Goal: Find contact information: Find contact information

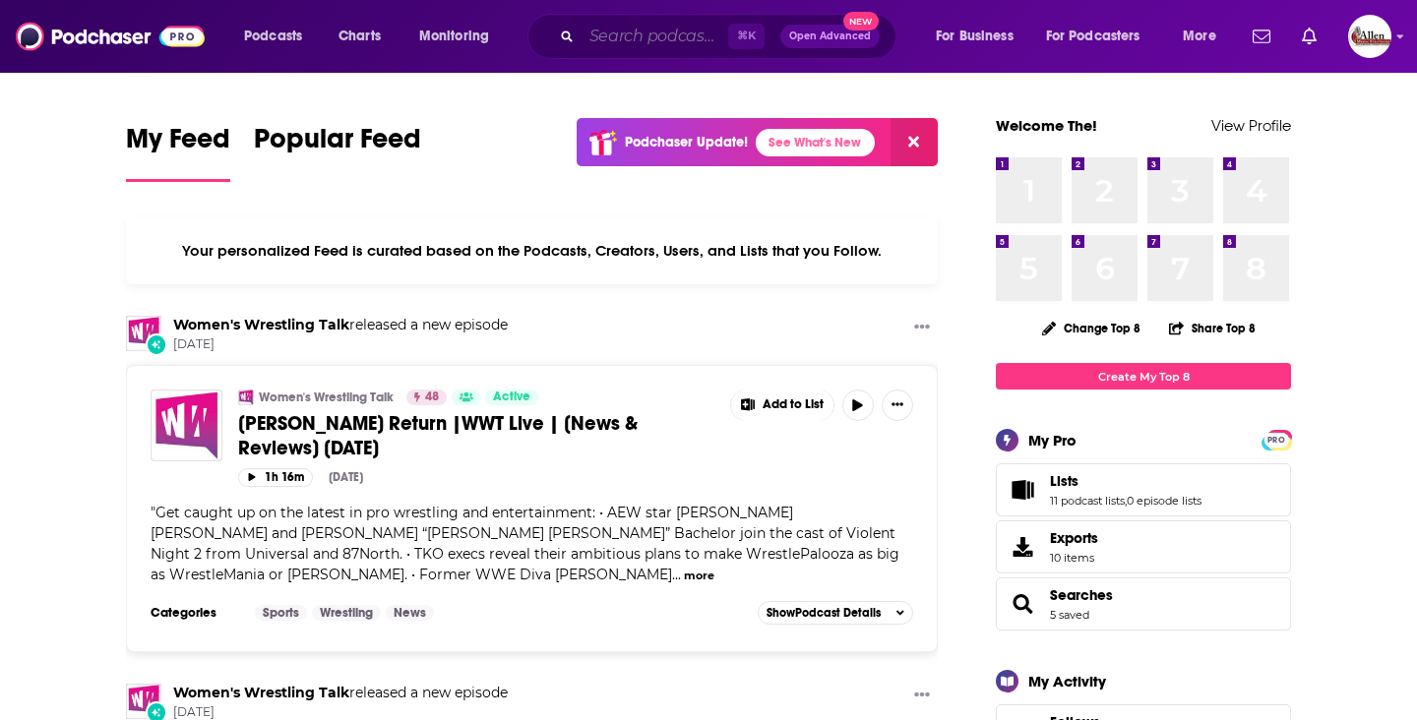
click at [611, 38] on input "Search podcasts, credits, & more..." at bounding box center [655, 36] width 147 height 31
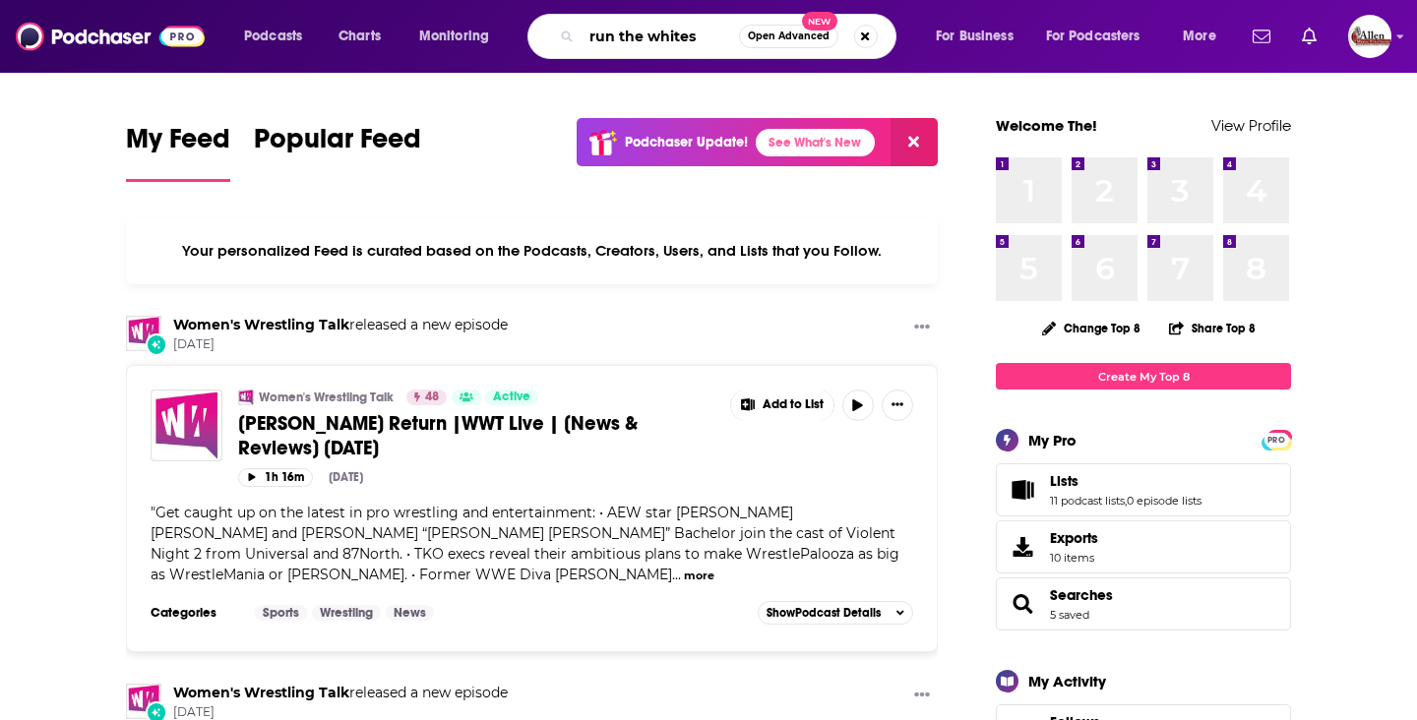
type input "run the whites"
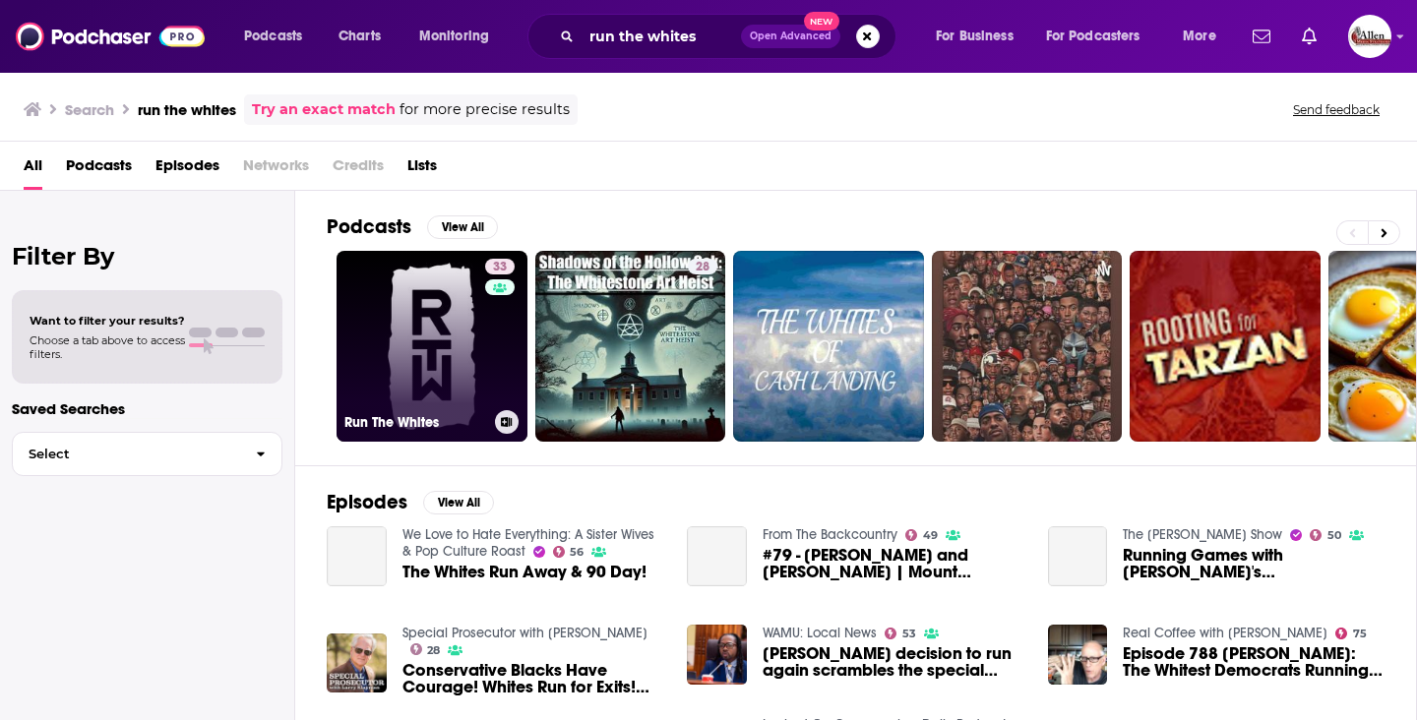
click at [398, 344] on link "33 Run The Whites" at bounding box center [432, 346] width 191 height 191
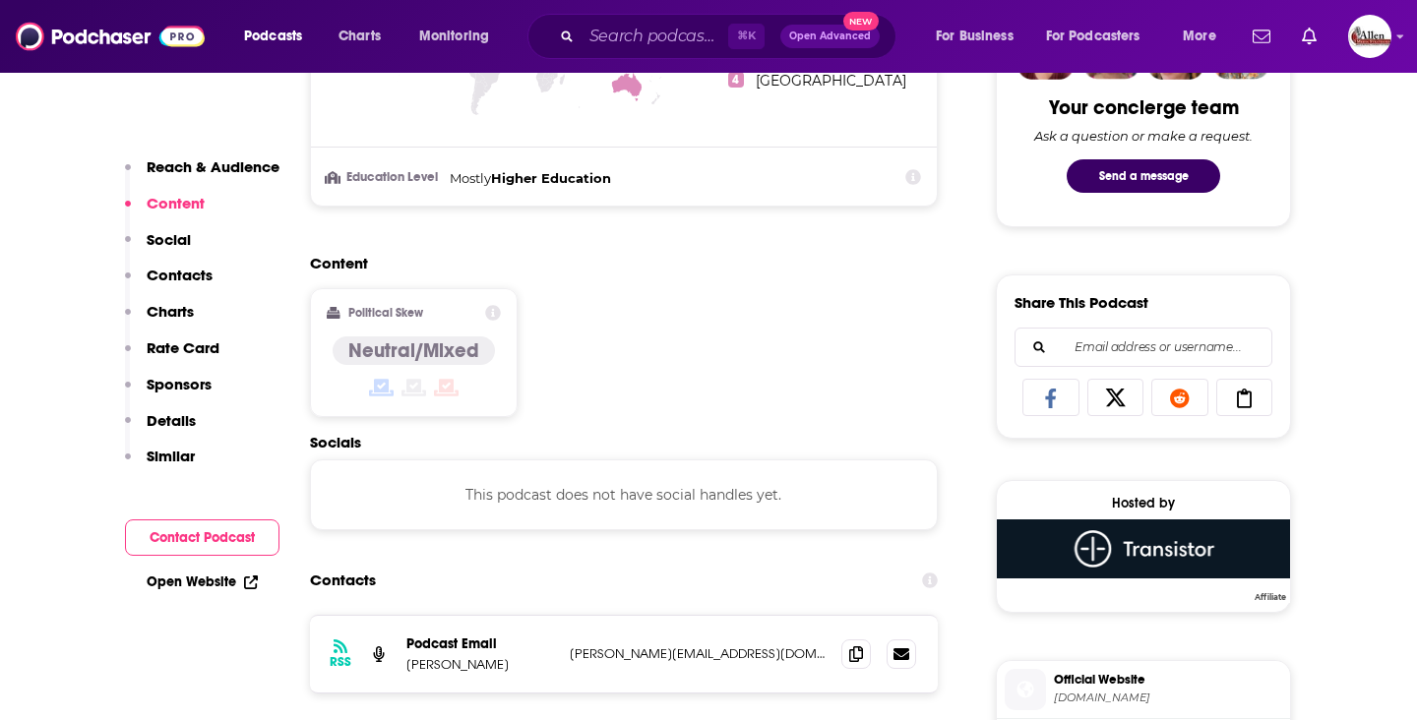
scroll to position [1254, 0]
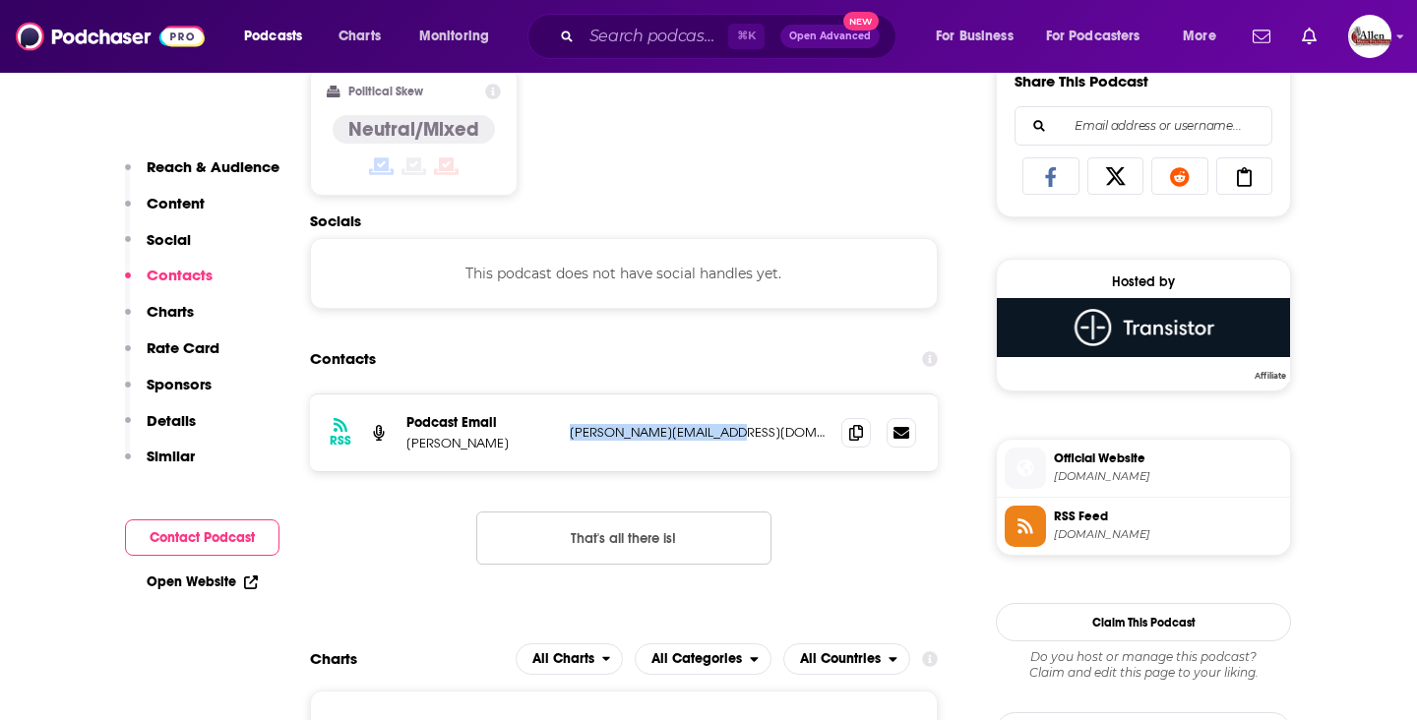
drag, startPoint x: 571, startPoint y: 435, endPoint x: 732, endPoint y: 428, distance: 161.5
click at [732, 428] on p "[PERSON_NAME][EMAIL_ADDRESS][DOMAIN_NAME]" at bounding box center [698, 432] width 256 height 17
copy p "[PERSON_NAME][EMAIL_ADDRESS][DOMAIN_NAME]"
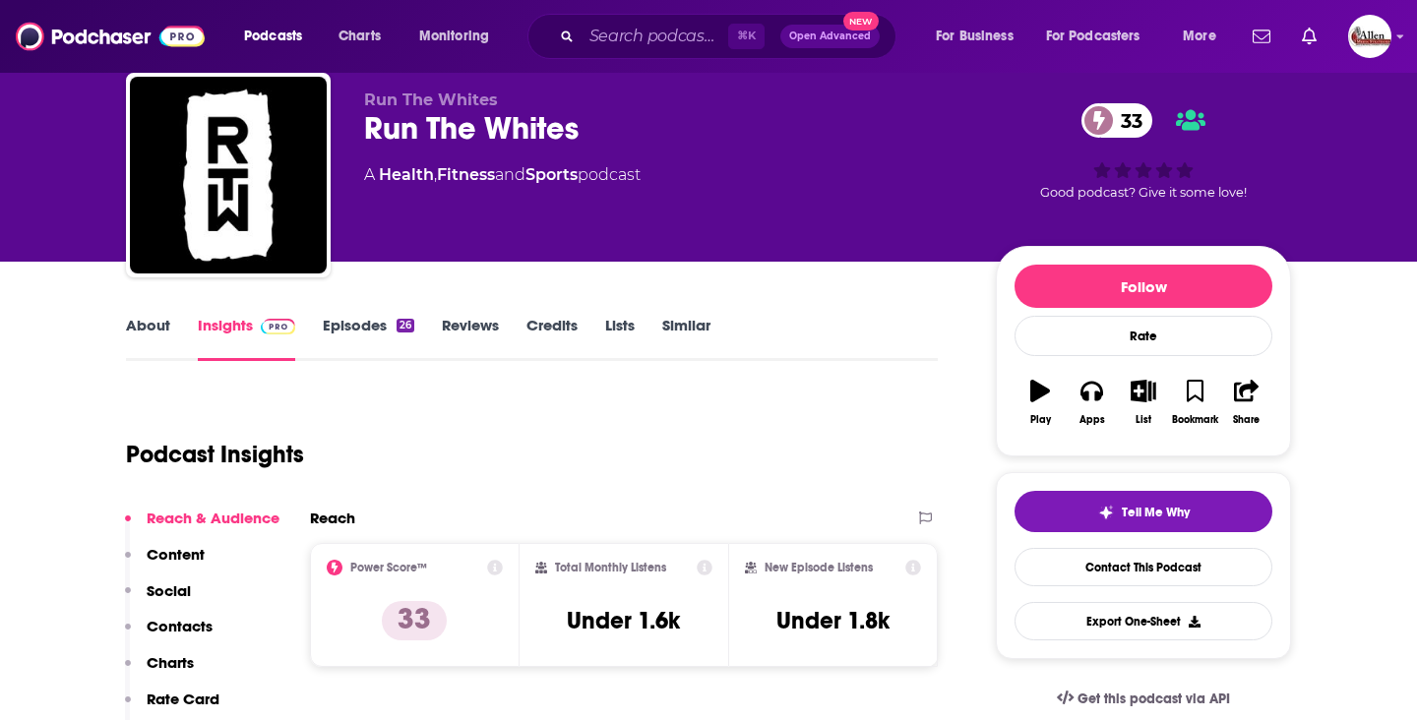
scroll to position [0, 0]
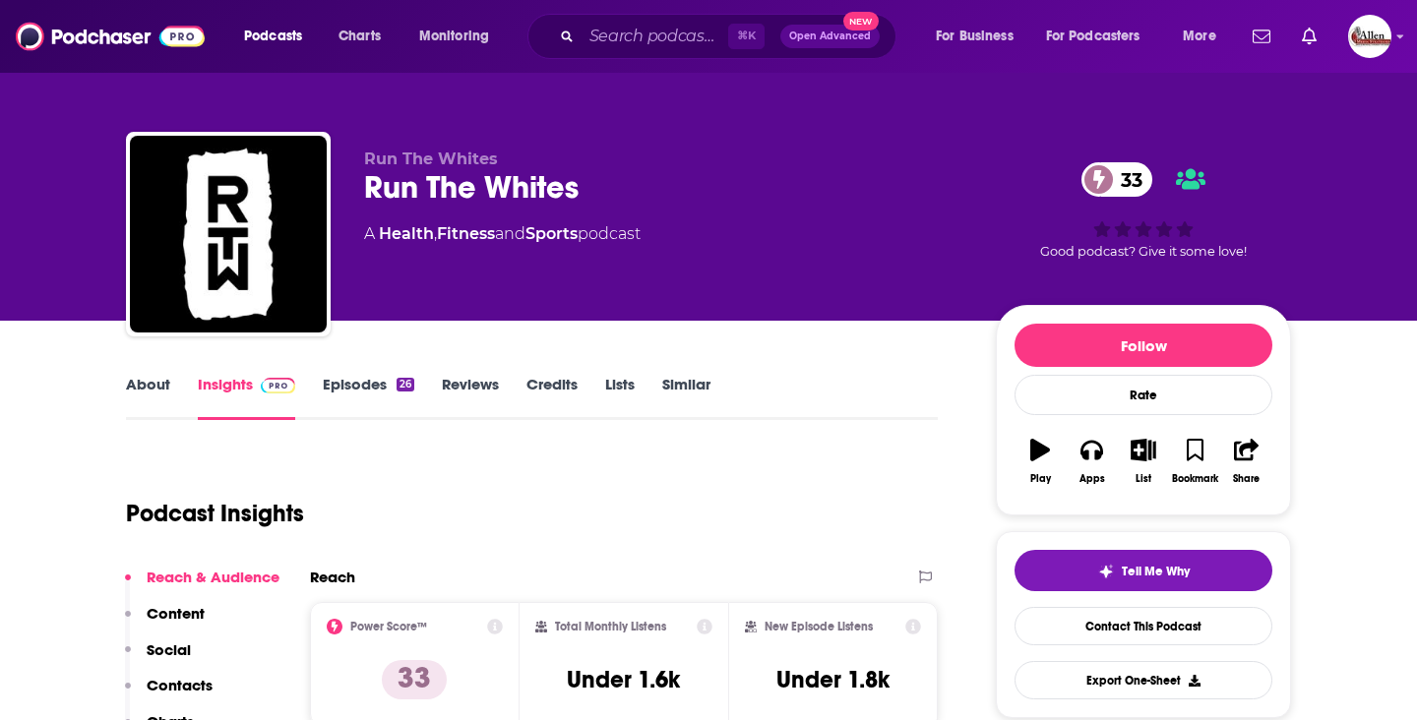
click at [372, 392] on link "Episodes 26" at bounding box center [369, 397] width 92 height 45
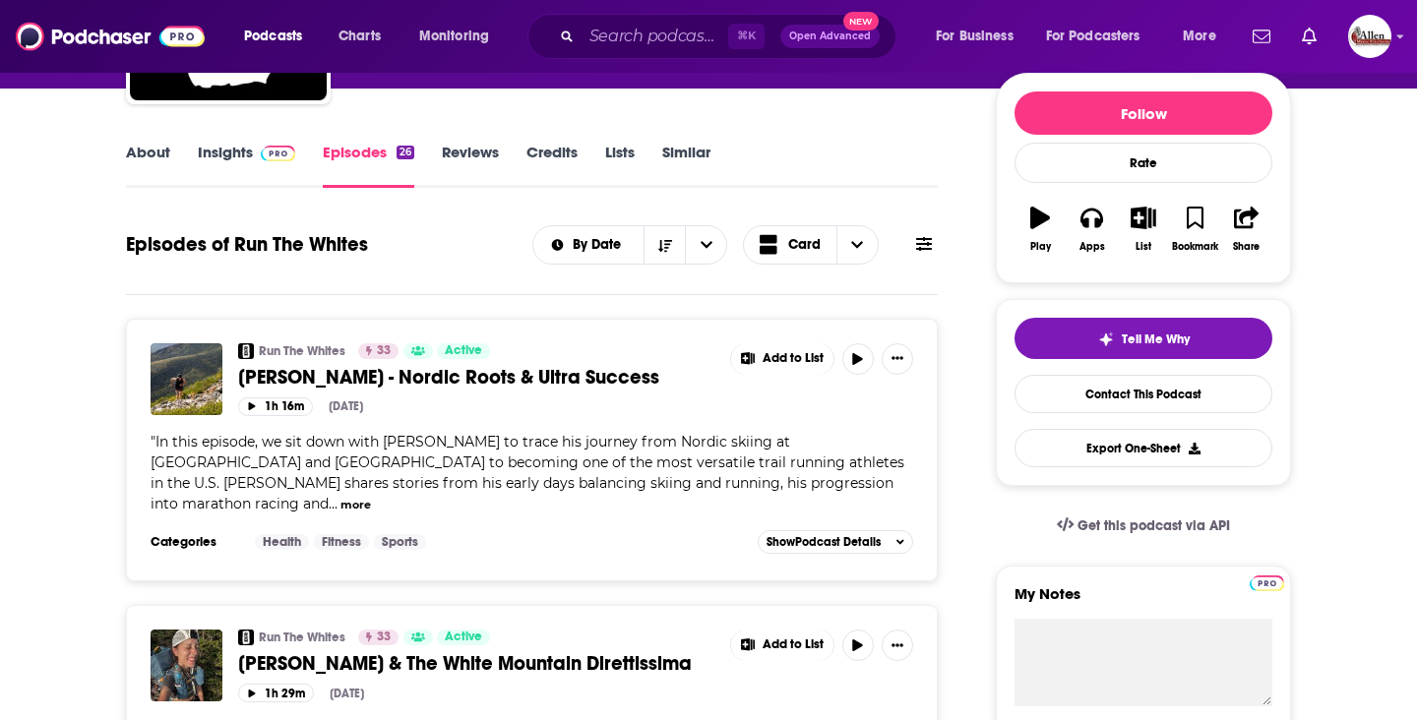
scroll to position [311, 0]
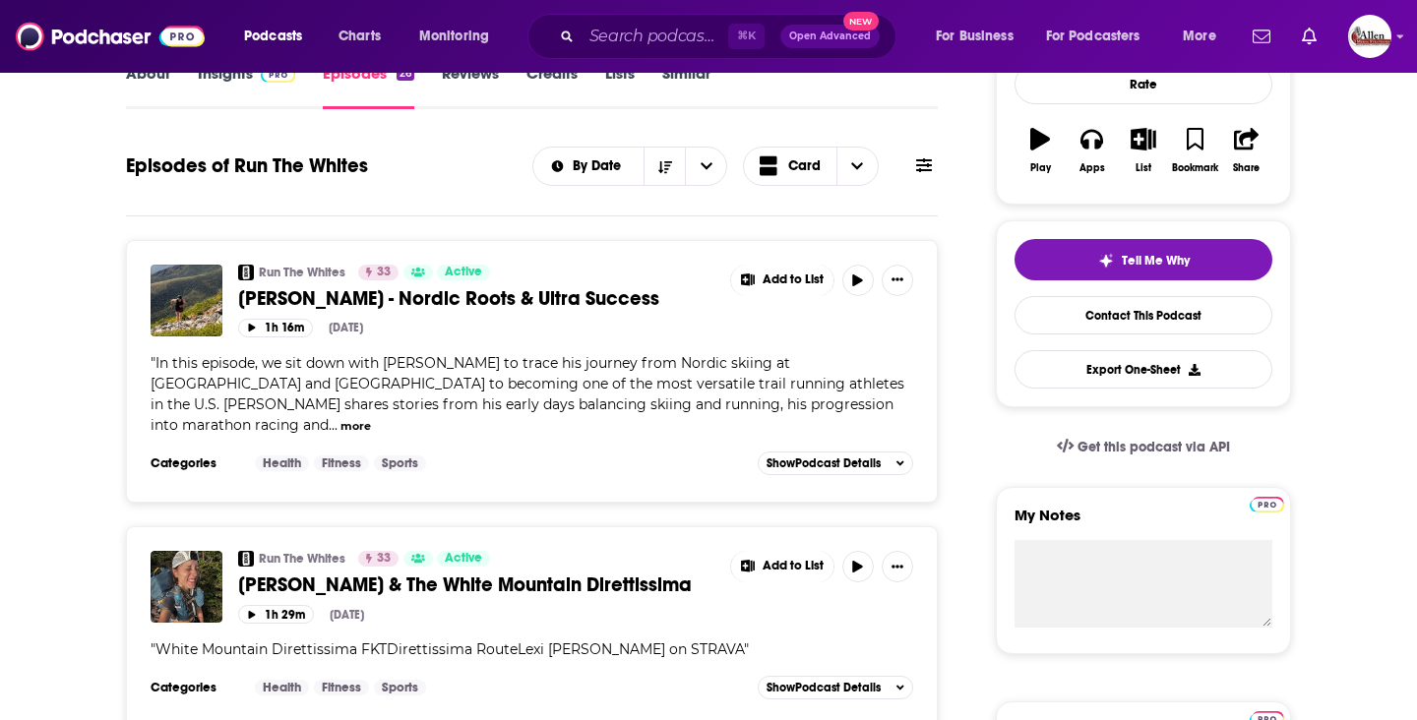
click at [340, 420] on button "more" at bounding box center [355, 426] width 31 height 17
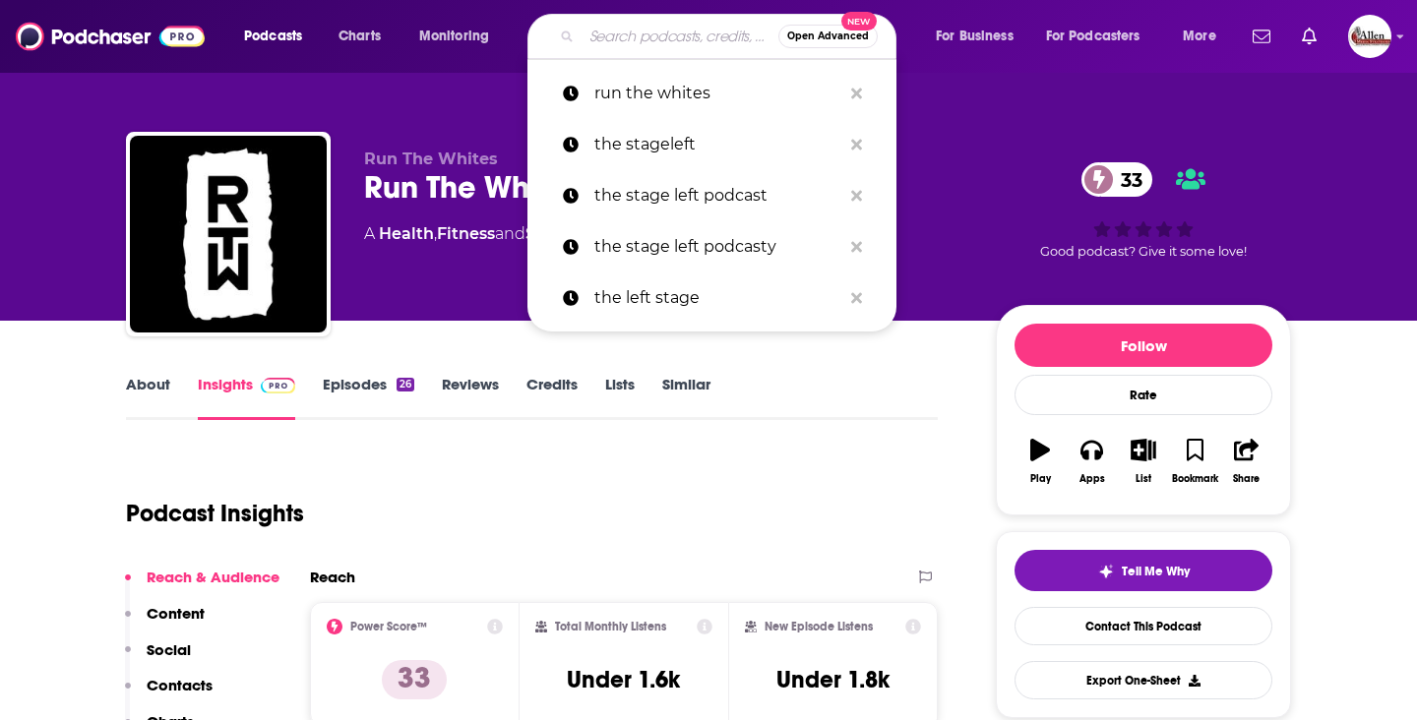
click at [637, 29] on input "Search podcasts, credits, & more..." at bounding box center [680, 36] width 197 height 31
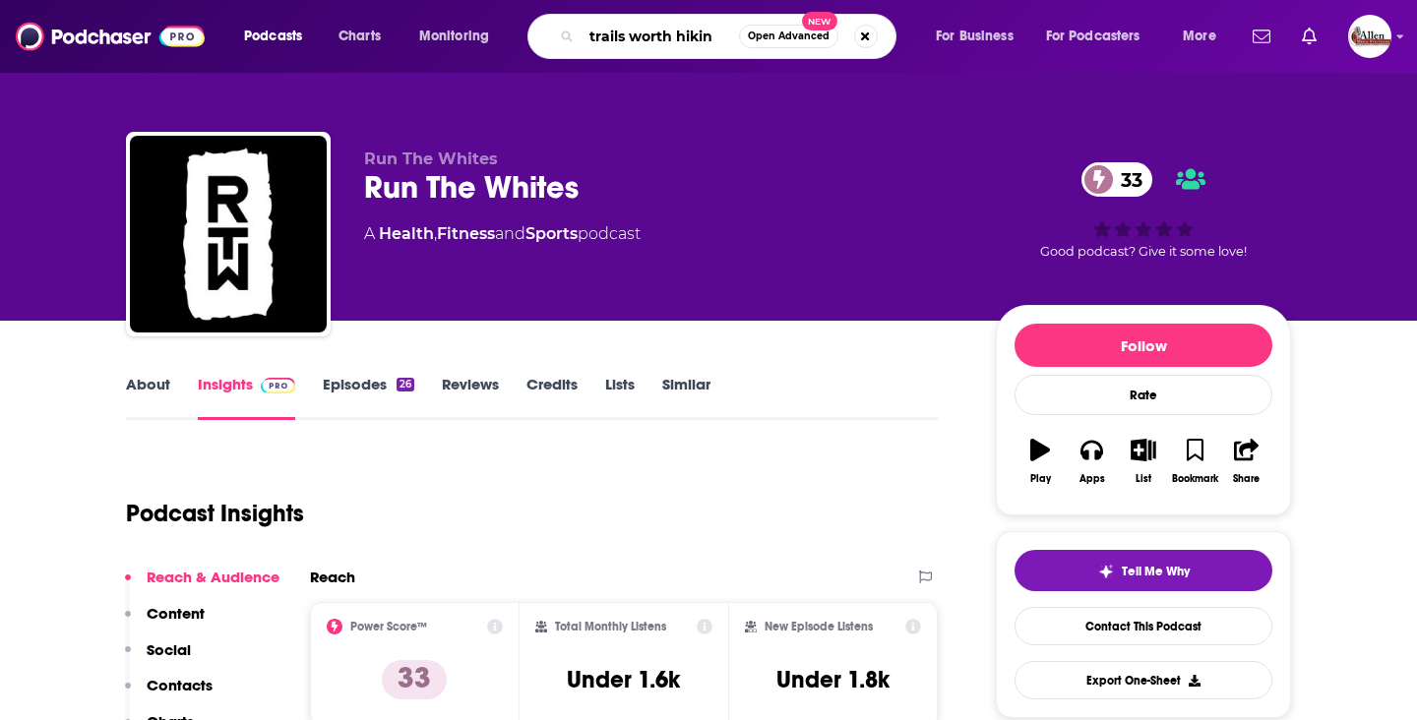
type input "trails worth hiking"
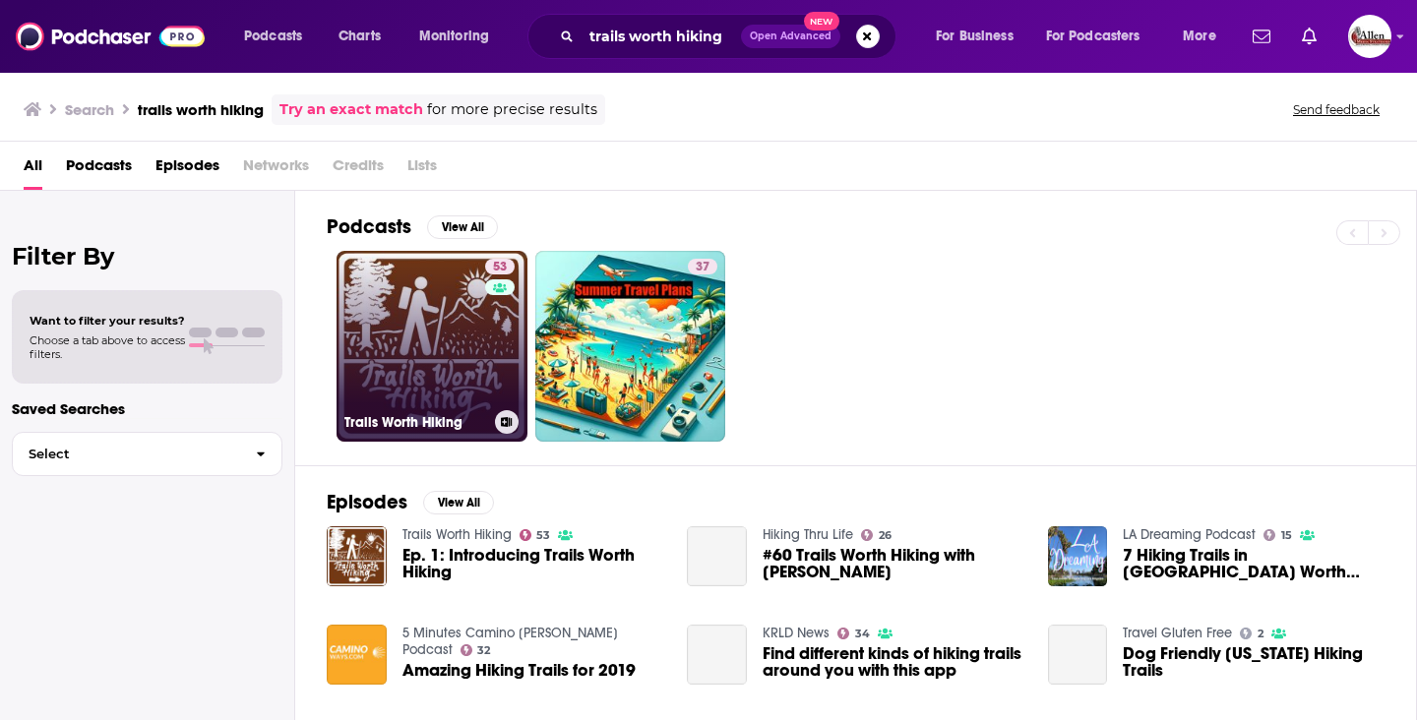
click at [420, 346] on link "53 Trails Worth Hiking" at bounding box center [432, 346] width 191 height 191
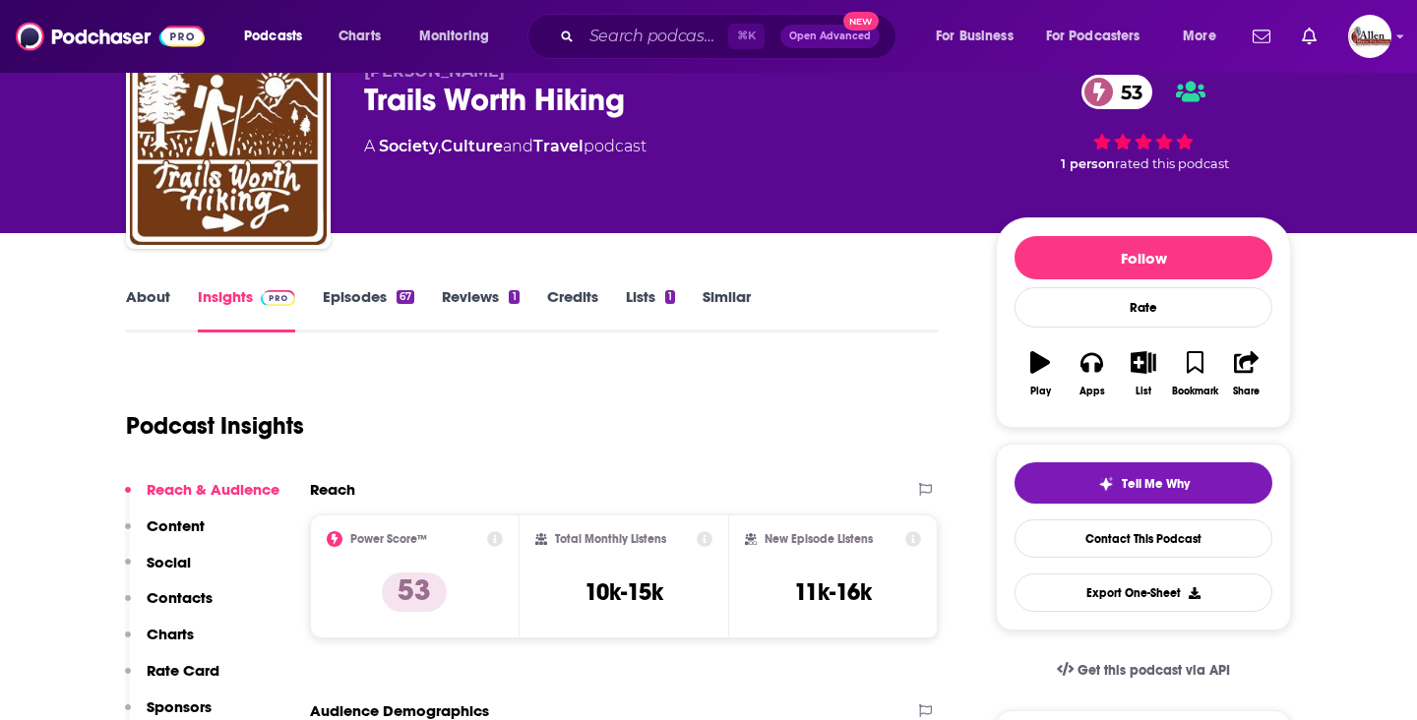
scroll to position [35, 0]
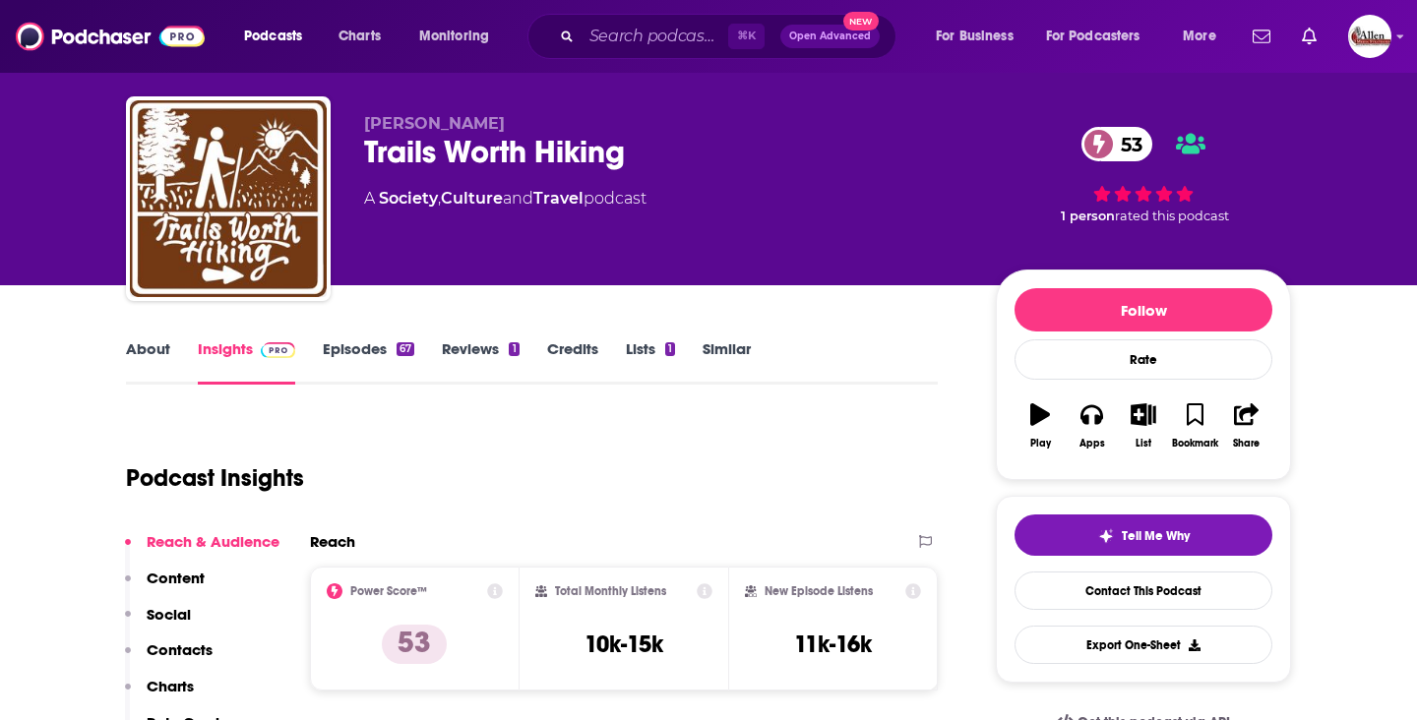
click at [373, 353] on link "Episodes 67" at bounding box center [369, 361] width 92 height 45
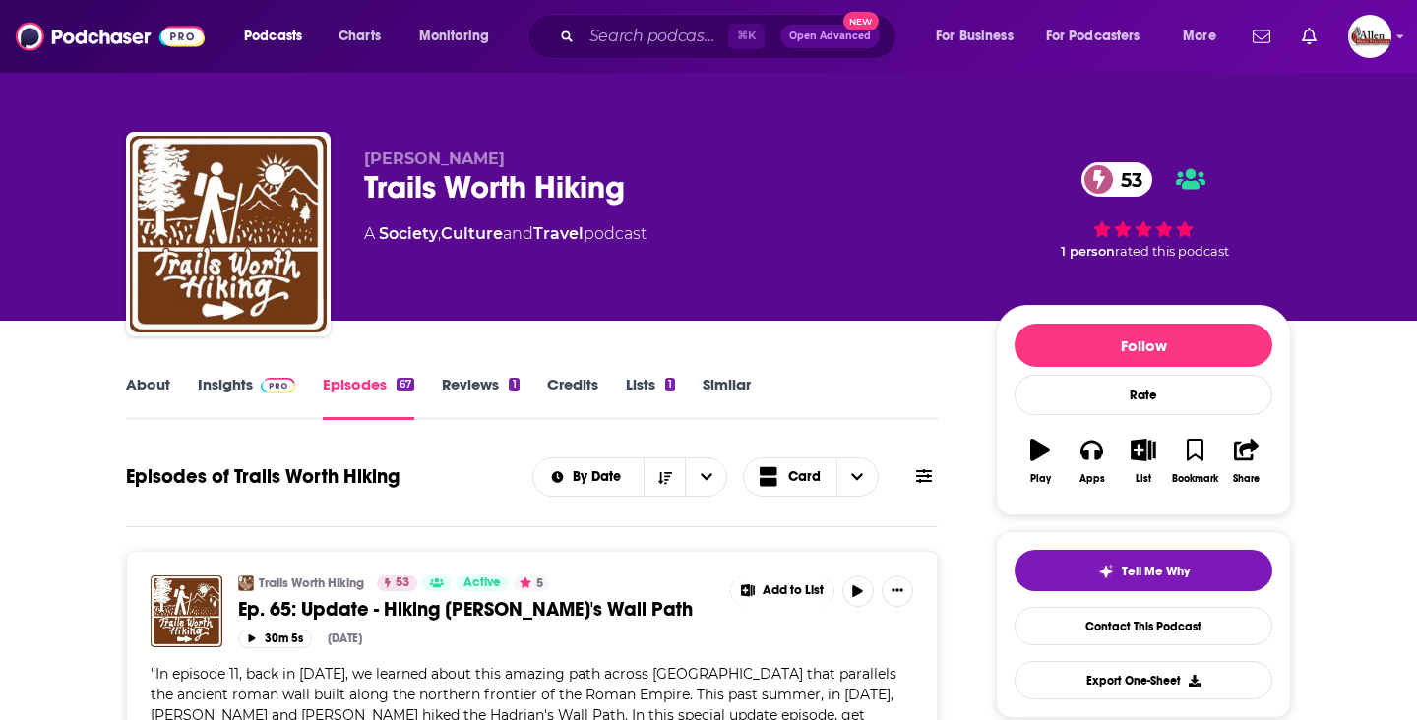
click at [220, 383] on link "Insights" at bounding box center [246, 397] width 97 height 45
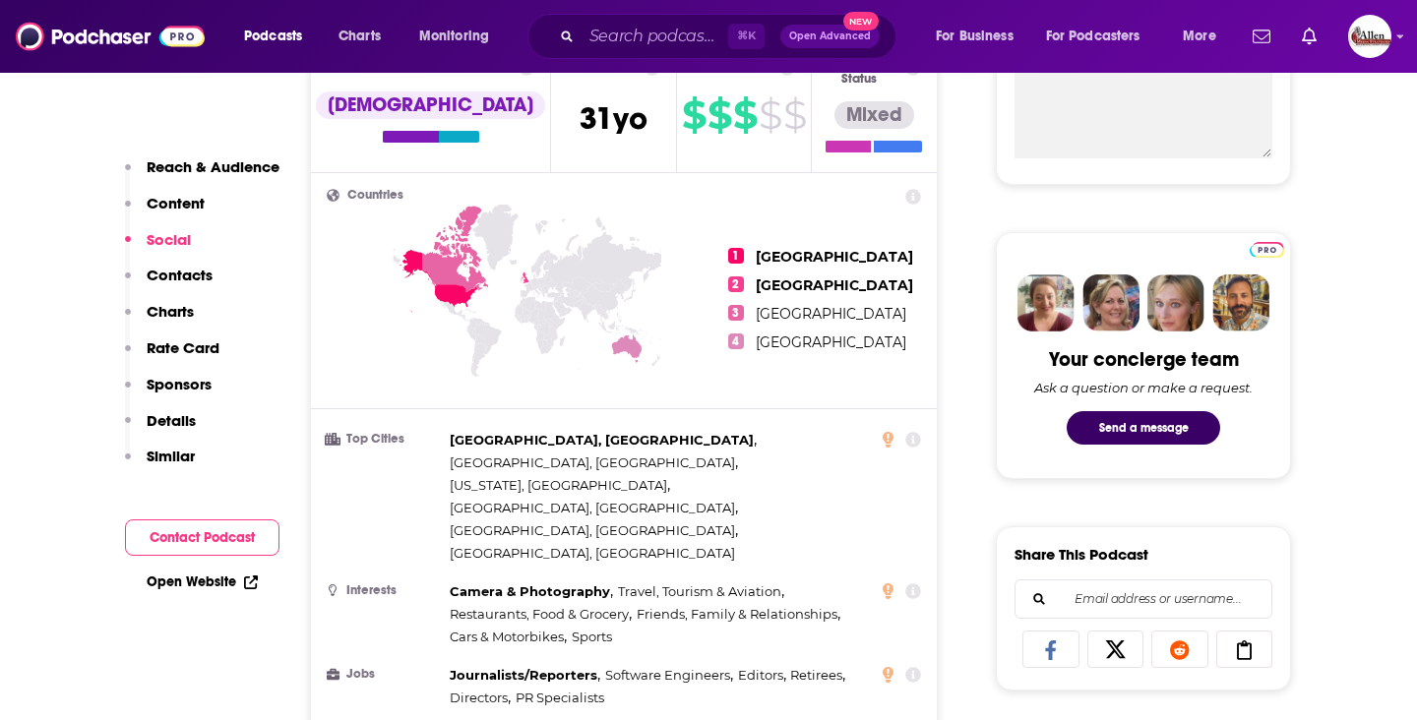
scroll to position [1618, 0]
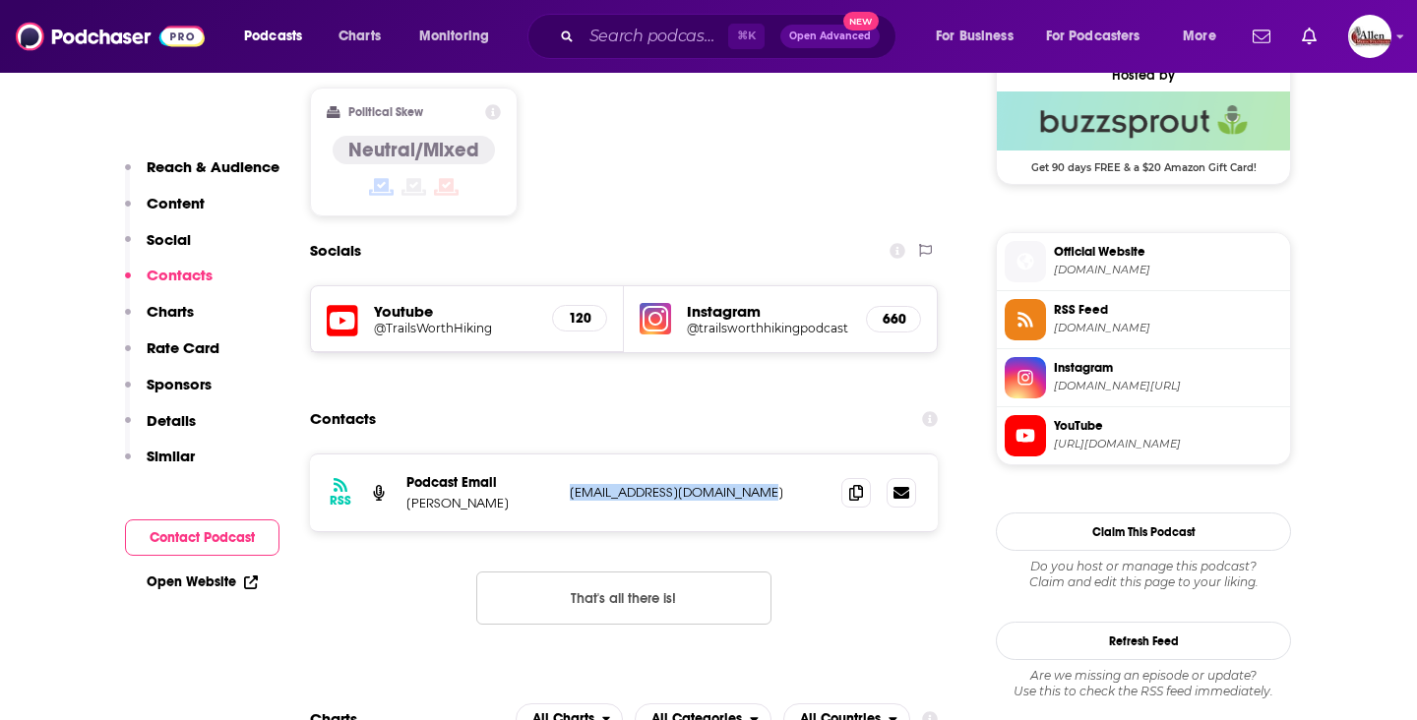
drag, startPoint x: 568, startPoint y: 374, endPoint x: 769, endPoint y: 373, distance: 201.7
click at [769, 455] on div "RSS Podcast Email [PERSON_NAME] [EMAIL_ADDRESS][DOMAIN_NAME] [EMAIL_ADDRESS][DO…" at bounding box center [624, 493] width 628 height 77
copy p "[EMAIL_ADDRESS][DOMAIN_NAME]"
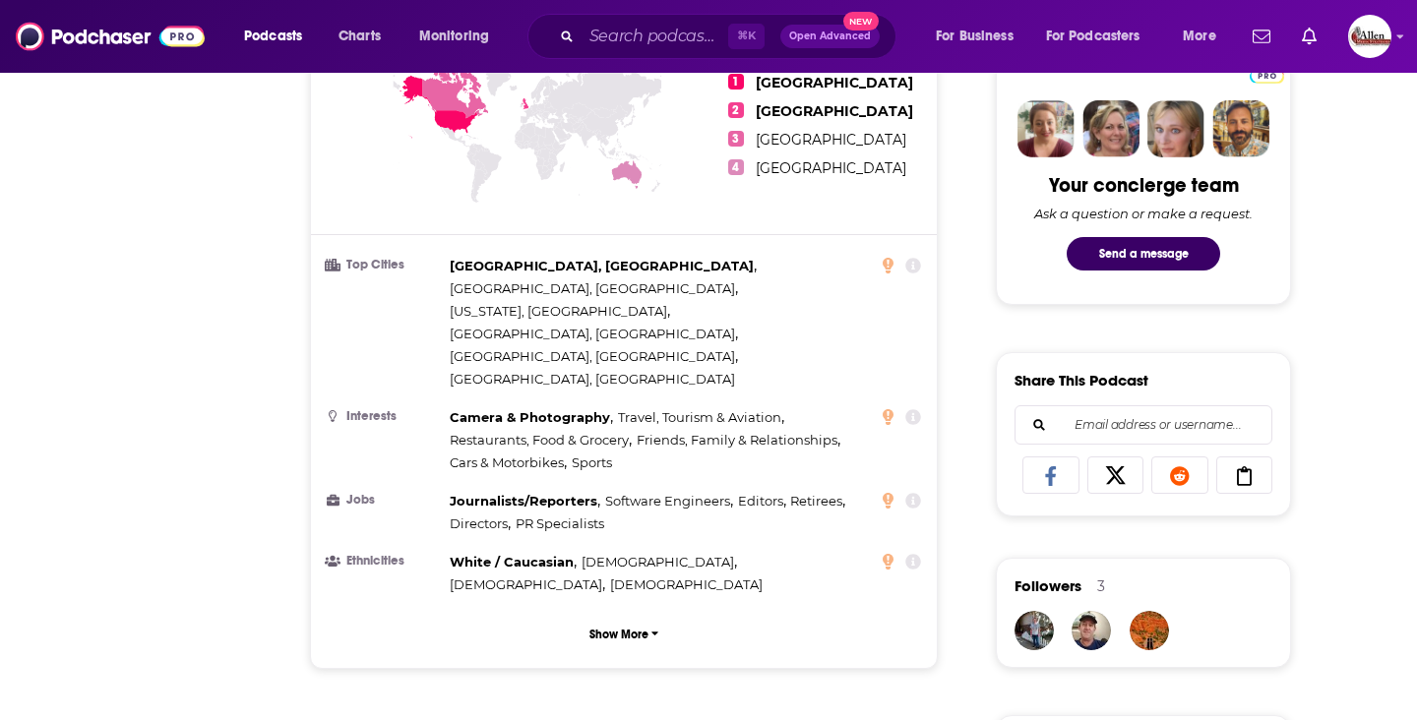
scroll to position [0, 0]
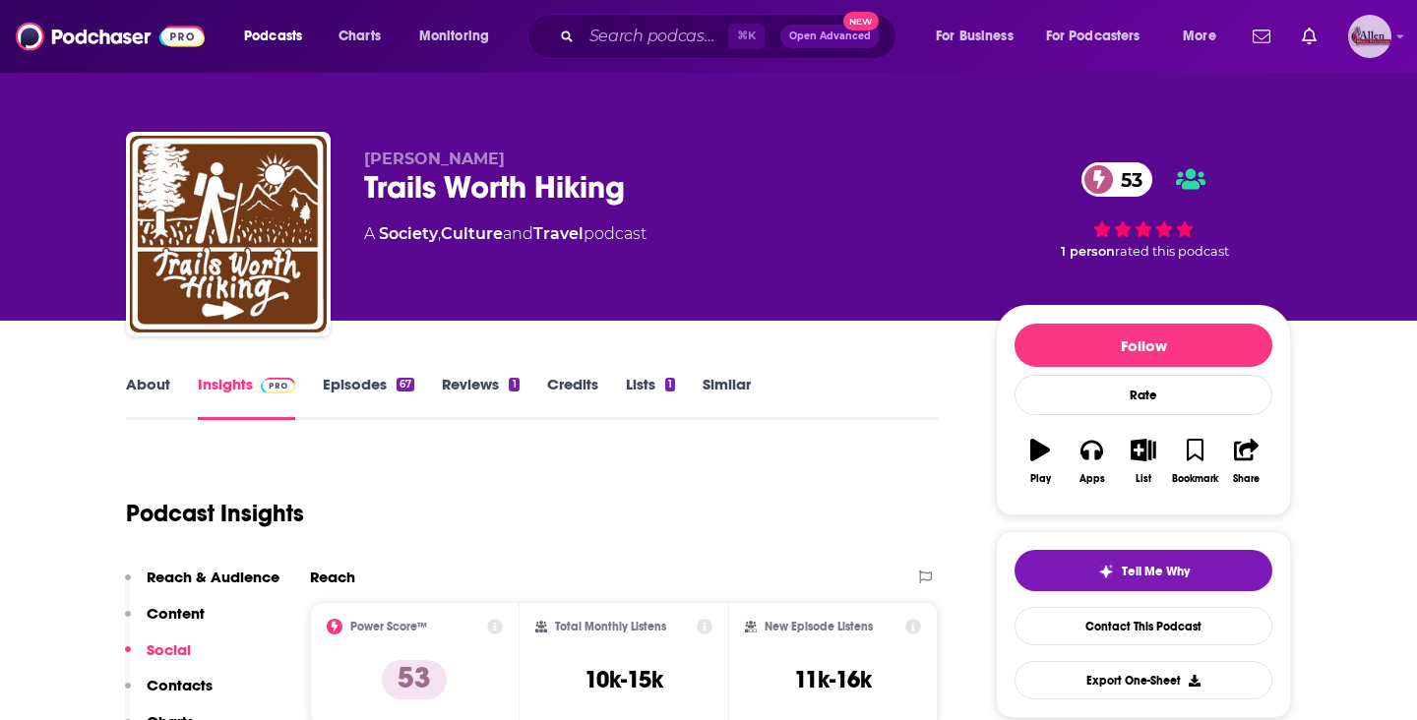
click at [1403, 41] on icon "Show profile menu" at bounding box center [1400, 37] width 8 height 12
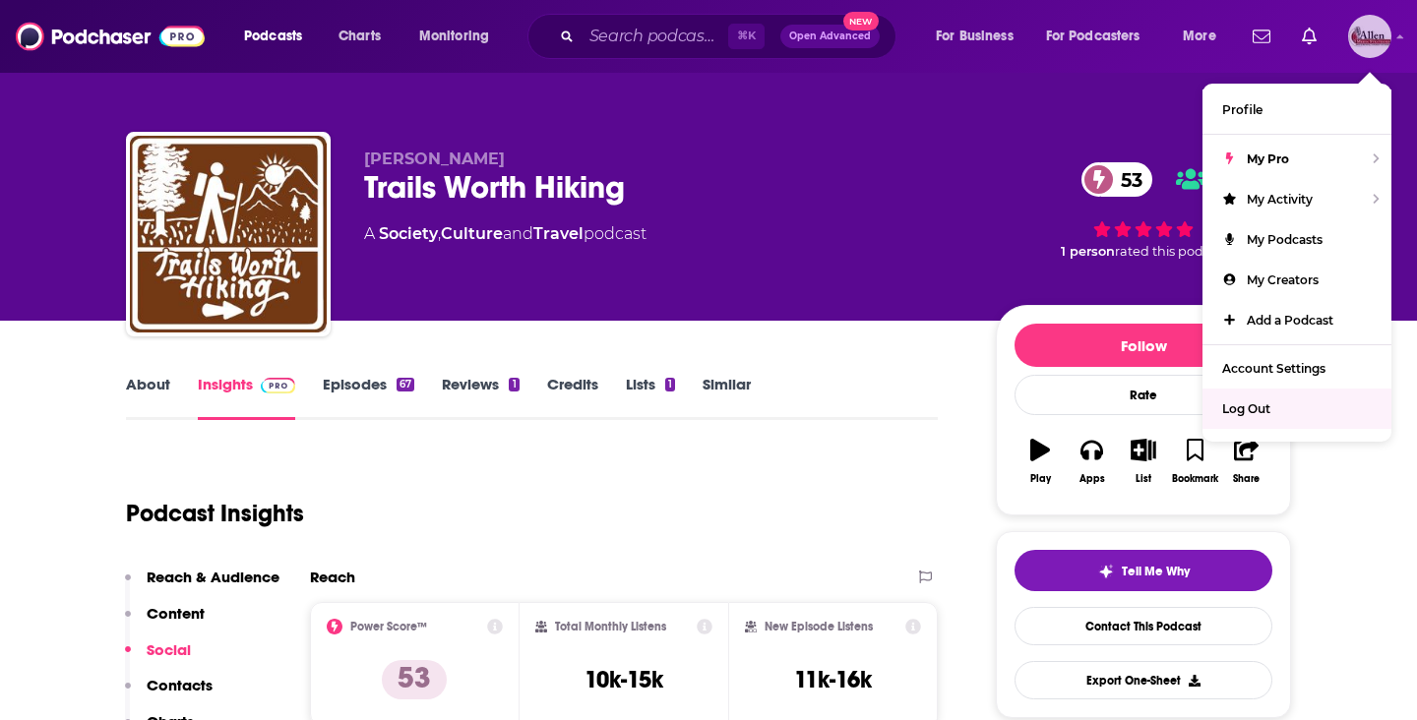
click at [1250, 416] on div "Log Out" at bounding box center [1296, 409] width 189 height 40
